Goal: Information Seeking & Learning: Learn about a topic

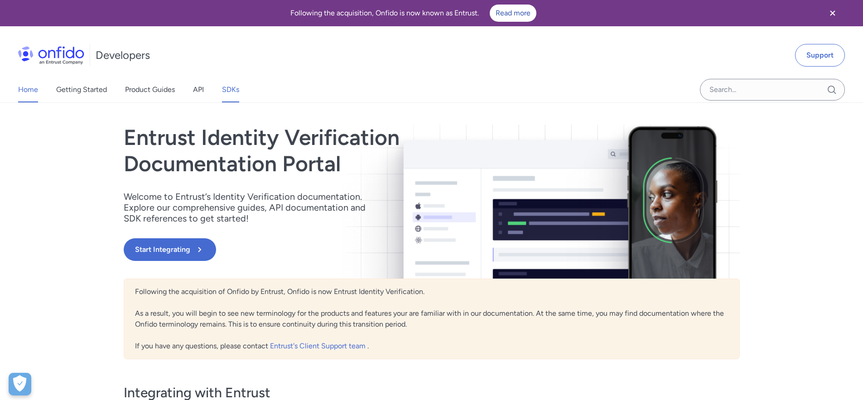
click at [223, 93] on link "SDKs" at bounding box center [230, 89] width 17 height 25
click at [232, 94] on link "SDKs" at bounding box center [230, 89] width 17 height 25
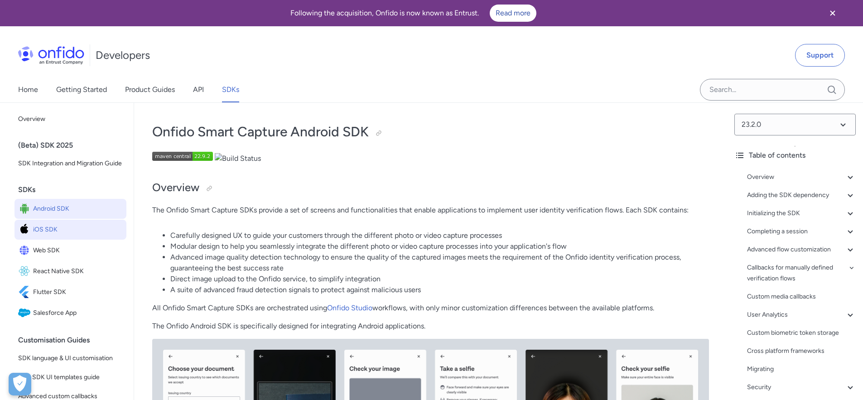
click at [73, 236] on span "iOS SDK" at bounding box center [78, 229] width 90 height 13
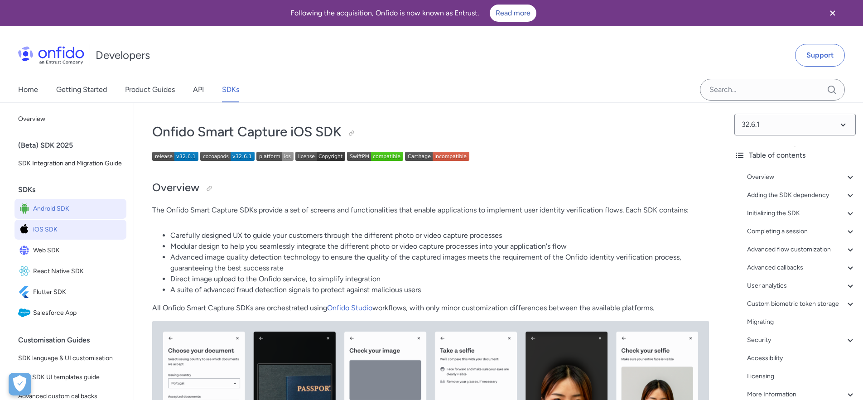
click at [60, 215] on span "Android SDK" at bounding box center [78, 209] width 90 height 13
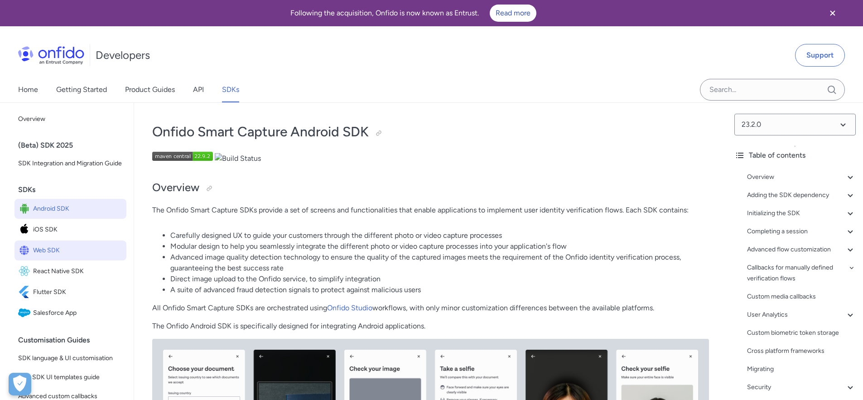
click at [53, 257] on span "Web SDK" at bounding box center [78, 250] width 90 height 13
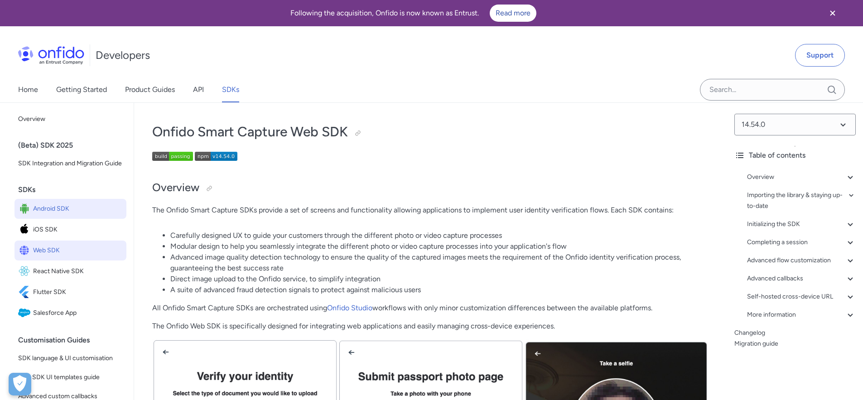
click at [49, 215] on span "Android SDK" at bounding box center [78, 209] width 90 height 13
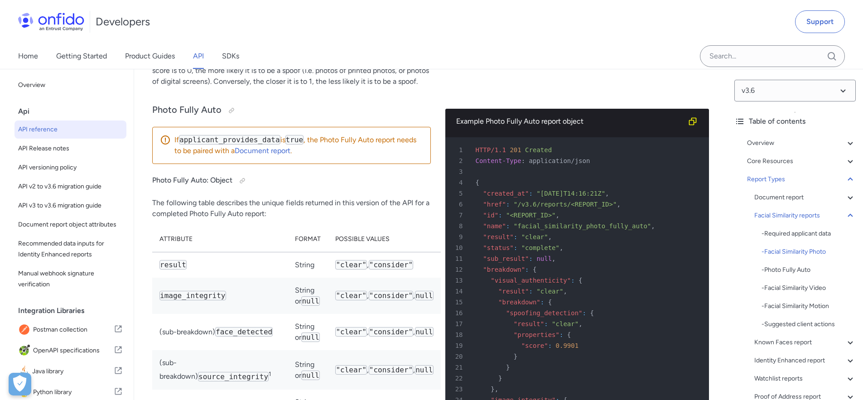
drag, startPoint x: 231, startPoint y: 195, endPoint x: 236, endPoint y: 199, distance: 6.2
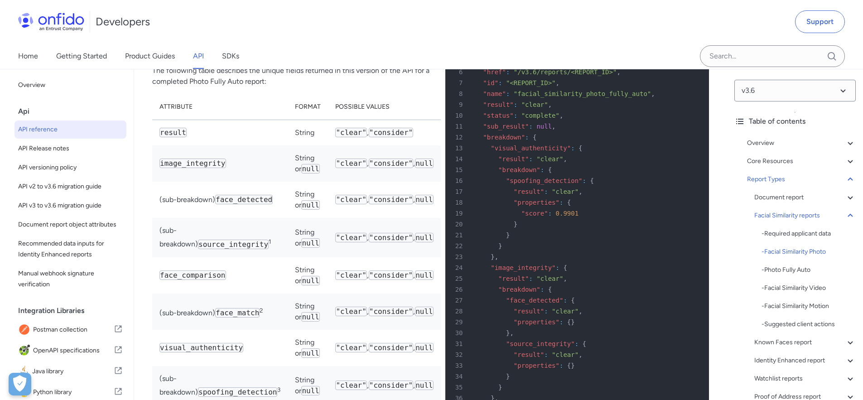
scroll to position [43746, 0]
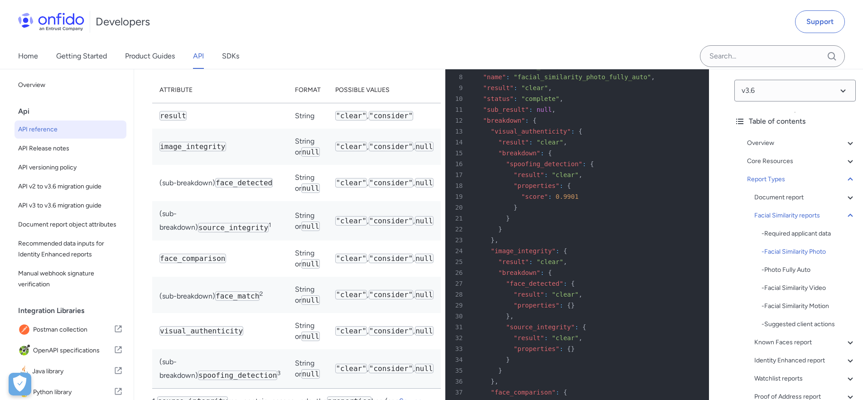
scroll to position [43762, 0]
drag, startPoint x: 290, startPoint y: 105, endPoint x: 309, endPoint y: 111, distance: 19.5
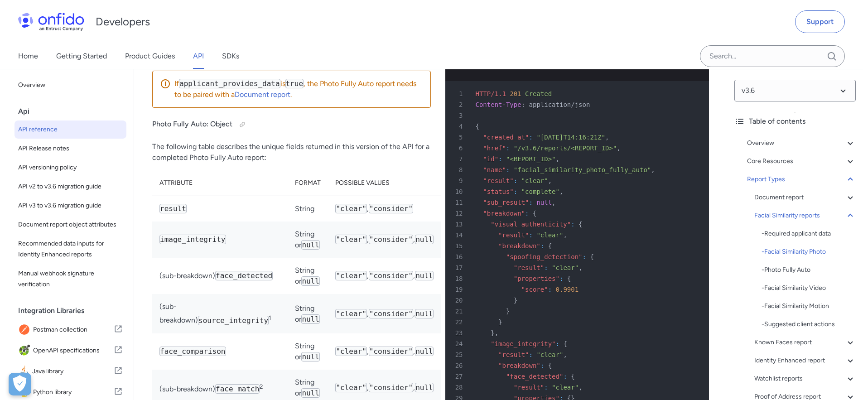
scroll to position [43674, 0]
